Goal: Task Accomplishment & Management: Manage account settings

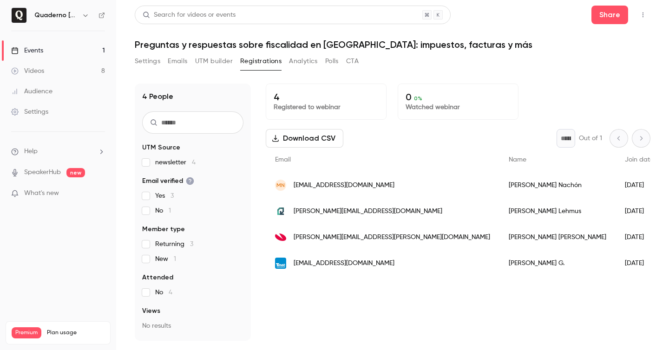
click at [52, 53] on link "Events 1" at bounding box center [58, 50] width 116 height 20
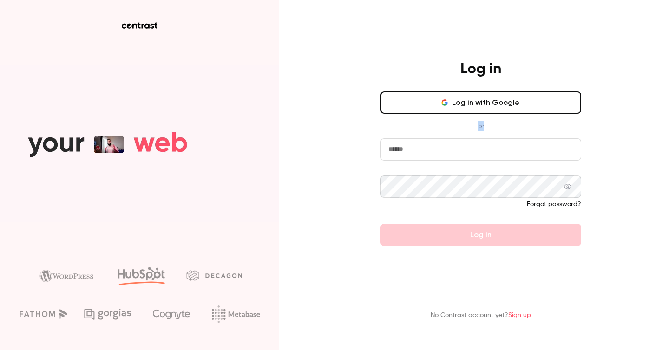
drag, startPoint x: 500, startPoint y: 114, endPoint x: 503, endPoint y: 105, distance: 9.0
click at [503, 106] on div "Log in with Google or Forgot password? Log in" at bounding box center [480, 168] width 201 height 155
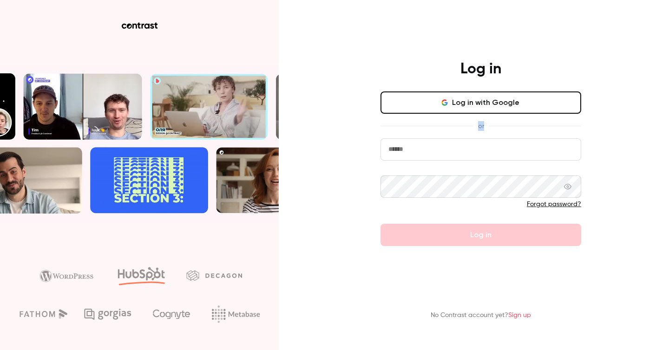
click at [503, 105] on button "Log in with Google" at bounding box center [480, 102] width 201 height 22
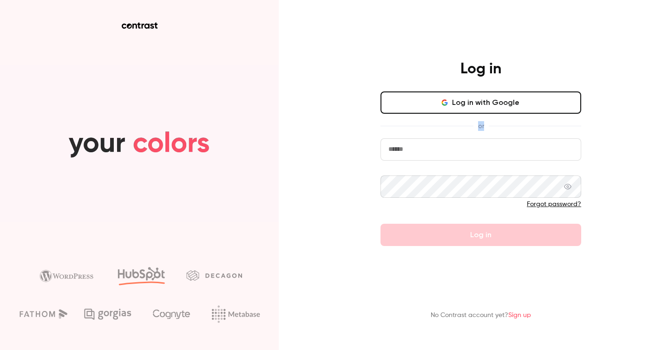
click at [446, 153] on input "email" at bounding box center [480, 149] width 201 height 22
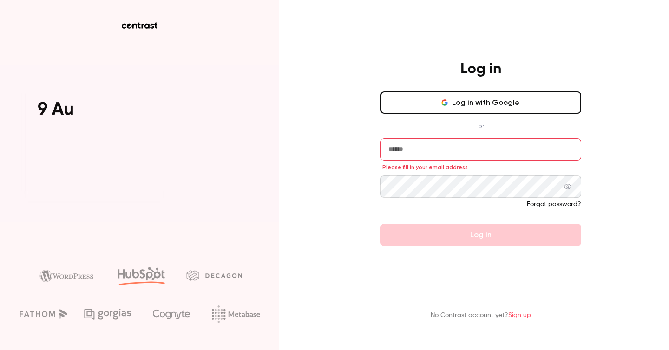
type input "**********"
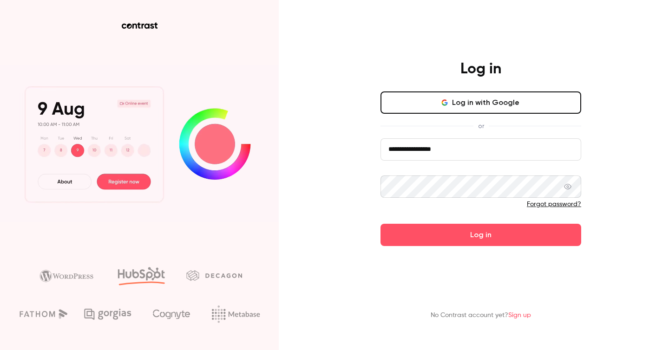
click at [380, 224] on button "Log in" at bounding box center [480, 235] width 201 height 22
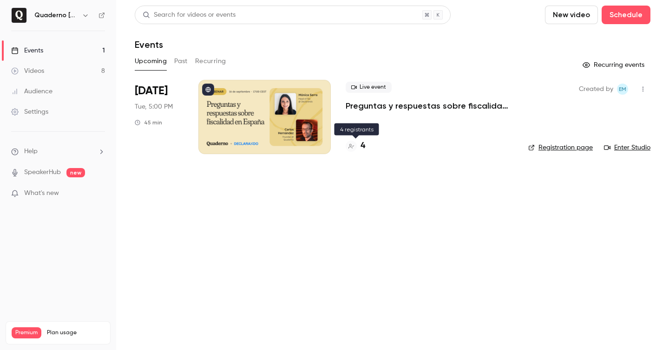
click at [362, 147] on h4 "4" at bounding box center [362, 146] width 5 height 13
